Goal: Task Accomplishment & Management: Complete application form

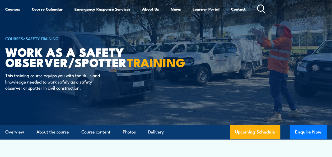
scroll to position [53, 0]
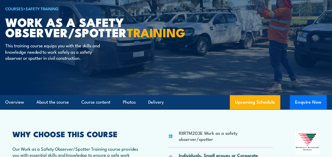
click at [302, 100] on button "Enquire Now" at bounding box center [307, 102] width 37 height 14
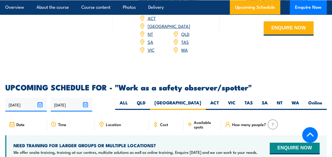
scroll to position [799, 0]
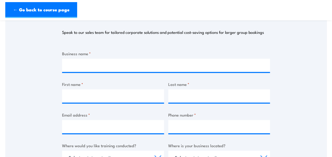
scroll to position [79, 0]
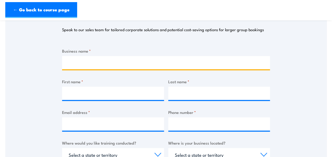
click at [110, 63] on input "Business name *" at bounding box center [166, 62] width 208 height 13
type input "Sydney Civil"
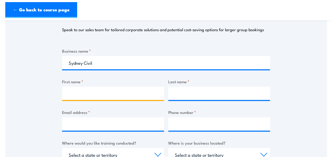
type input "VANESSA"
type input "REYNOLDS"
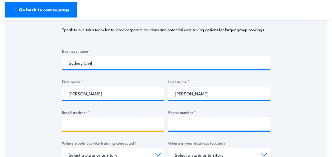
type input "vanessar@sydneycivil.com"
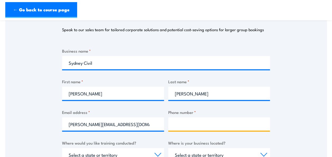
type input "0405644401"
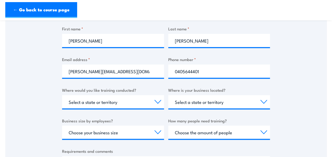
scroll to position [158, 0]
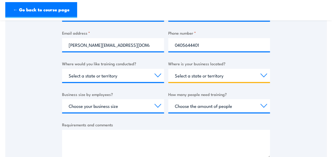
click at [261, 79] on select "Select a state or territory QLD NSW VIC SA ACT WA TAS NT" at bounding box center [219, 75] width 102 height 13
select select "[GEOGRAPHIC_DATA]"
click at [168, 69] on select "Select a state or territory QLD NSW VIC SA ACT WA TAS NT" at bounding box center [219, 75] width 102 height 13
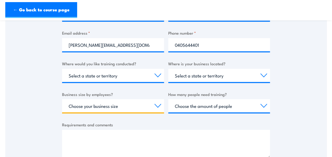
drag, startPoint x: 154, startPoint y: 110, endPoint x: 152, endPoint y: 104, distance: 5.8
click at [154, 110] on select "Choose your business size 1 to 19 20 to 199 200+" at bounding box center [113, 105] width 102 height 13
select select "20 to 199"
click at [62, 99] on select "Choose your business size 1 to 19 20 to 199 200+" at bounding box center [113, 105] width 102 height 13
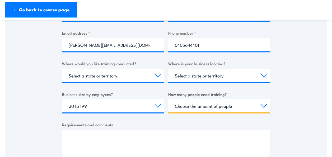
click at [250, 107] on select "Choose the amount of people 1 to 4 5 to 19 20+" at bounding box center [219, 105] width 102 height 13
select select "20+"
click at [168, 99] on select "Choose the amount of people 1 to 4 5 to 19 20+" at bounding box center [219, 105] width 102 height 13
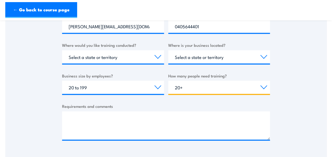
scroll to position [211, 0]
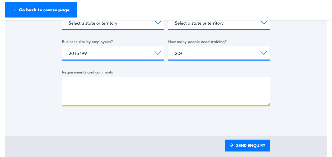
click at [101, 84] on textarea "Requirements and comments" at bounding box center [166, 91] width 208 height 28
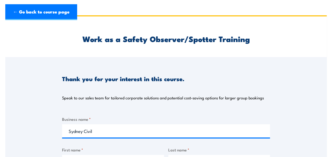
scroll to position [0, 0]
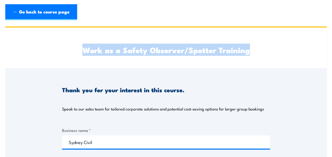
drag, startPoint x: 251, startPoint y: 50, endPoint x: 76, endPoint y: 55, distance: 174.5
click at [76, 55] on div "Work as a Safety Observer/Spotter Training" at bounding box center [166, 47] width 208 height 41
copy h2 "Work as a Safety Observer/Spotter Training"
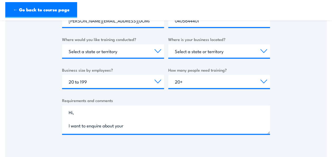
scroll to position [211, 0]
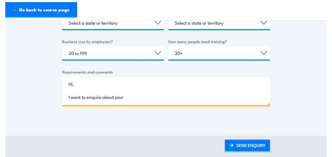
click at [154, 94] on textarea "Hi, I want to enquire about your" at bounding box center [166, 91] width 208 height 28
paste textarea "Work as a Safety Observer/Spotter Training"
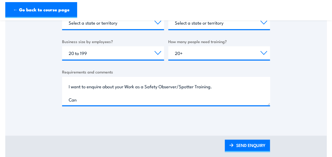
scroll to position [11, 0]
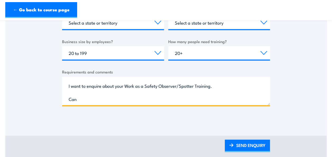
click at [86, 97] on textarea "Hi, I want to enquire about your Work as a Safety Observer/Spotter Training. Can" at bounding box center [166, 91] width 208 height 28
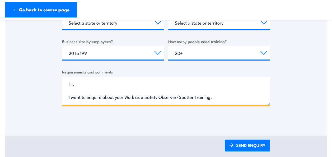
scroll to position [8, 0]
paste textarea "Do you offer onsite training? We are based in Turrella NSW."
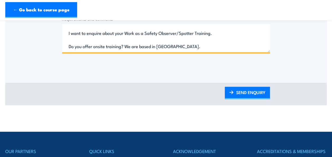
scroll to position [21, 0]
click at [72, 48] on textarea "Hi, I want to enquire about your Work as a Safety Observer/Spotter Training. Do…" at bounding box center [166, 38] width 208 height 28
paste textarea "We are looking to put roughly 20 workers through this course."
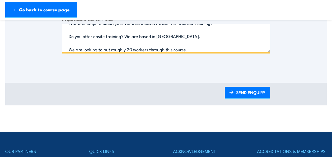
scroll to position [34, 0]
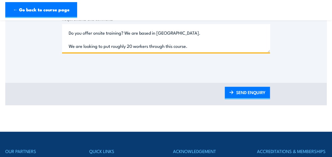
click at [132, 36] on textarea "Hi, I want to enquire about your Work as a Safety Observer/Spotter Training. Do…" at bounding box center [166, 38] width 208 height 28
click at [196, 32] on textarea "Hi, I want to enquire about your Work as a Safety Observer/Spotter Training. Do…" at bounding box center [166, 38] width 208 height 28
click at [73, 48] on textarea "Hi, I want to enquire about your Work as a Safety Observer/Spotter Training. Do…" at bounding box center [166, 38] width 208 height 28
paste textarea "If you offer onsite training, would it be possible to get a quote for 20 worker…"
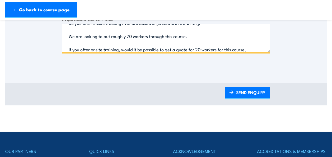
scroll to position [48, 0]
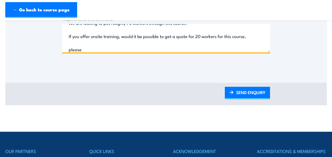
click at [202, 35] on textarea "Hi, I want to enquire about your Work as a Safety Observer/Spotter Training. Do…" at bounding box center [166, 38] width 208 height 28
click at [102, 50] on textarea "Hi, I want to enquire about your Work as a Safety Observer/Spotter Training. Do…" at bounding box center [166, 38] width 208 height 28
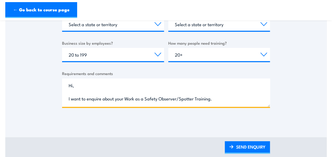
scroll to position [238, 0]
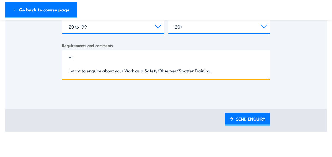
click at [222, 73] on textarea "Hi, I want to enquire about your Work as a Safety Observer/Spotter Training. Do…" at bounding box center [166, 64] width 208 height 28
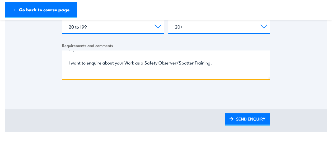
click at [68, 75] on textarea "Hi, I want to enquire about your Work as a Safety Observer/Spotter Training. Do…" at bounding box center [166, 64] width 208 height 28
paste textarea "Is this an accredited course?"
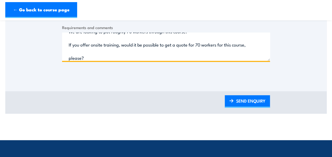
scroll to position [264, 0]
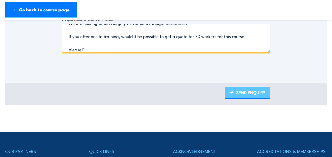
type textarea "Hi, I want to enquire about your Work as a Safety Observer/Spotter Training. Is…"
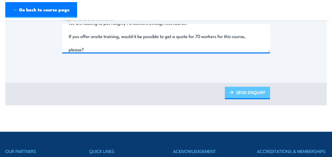
click at [248, 93] on link "SEND ENQUIRY" at bounding box center [247, 93] width 45 height 12
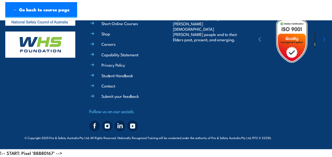
scroll to position [235, 0]
